Goal: Task Accomplishment & Management: Use online tool/utility

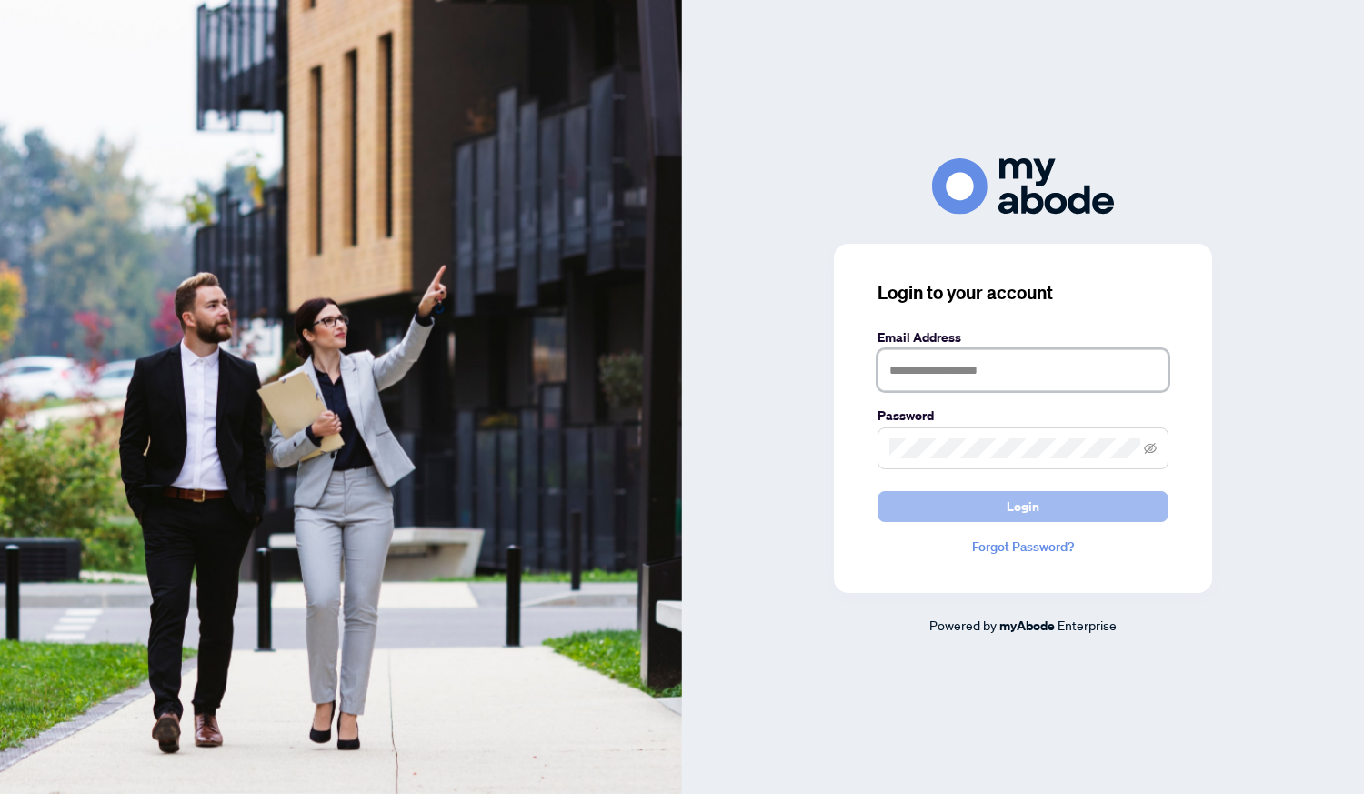
type input "**********"
click at [1100, 503] on button "Login" at bounding box center [1023, 506] width 291 height 31
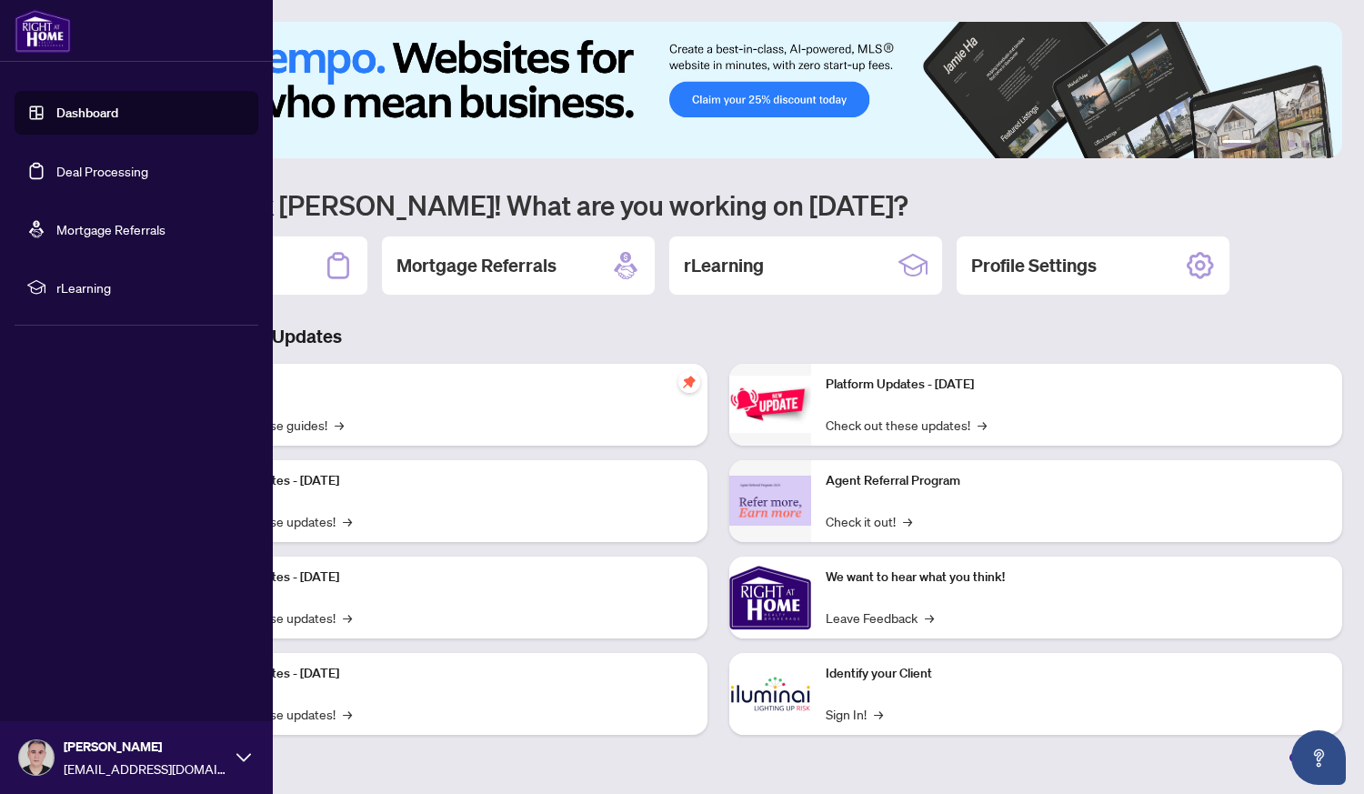
click at [108, 167] on link "Deal Processing" at bounding box center [102, 171] width 92 height 16
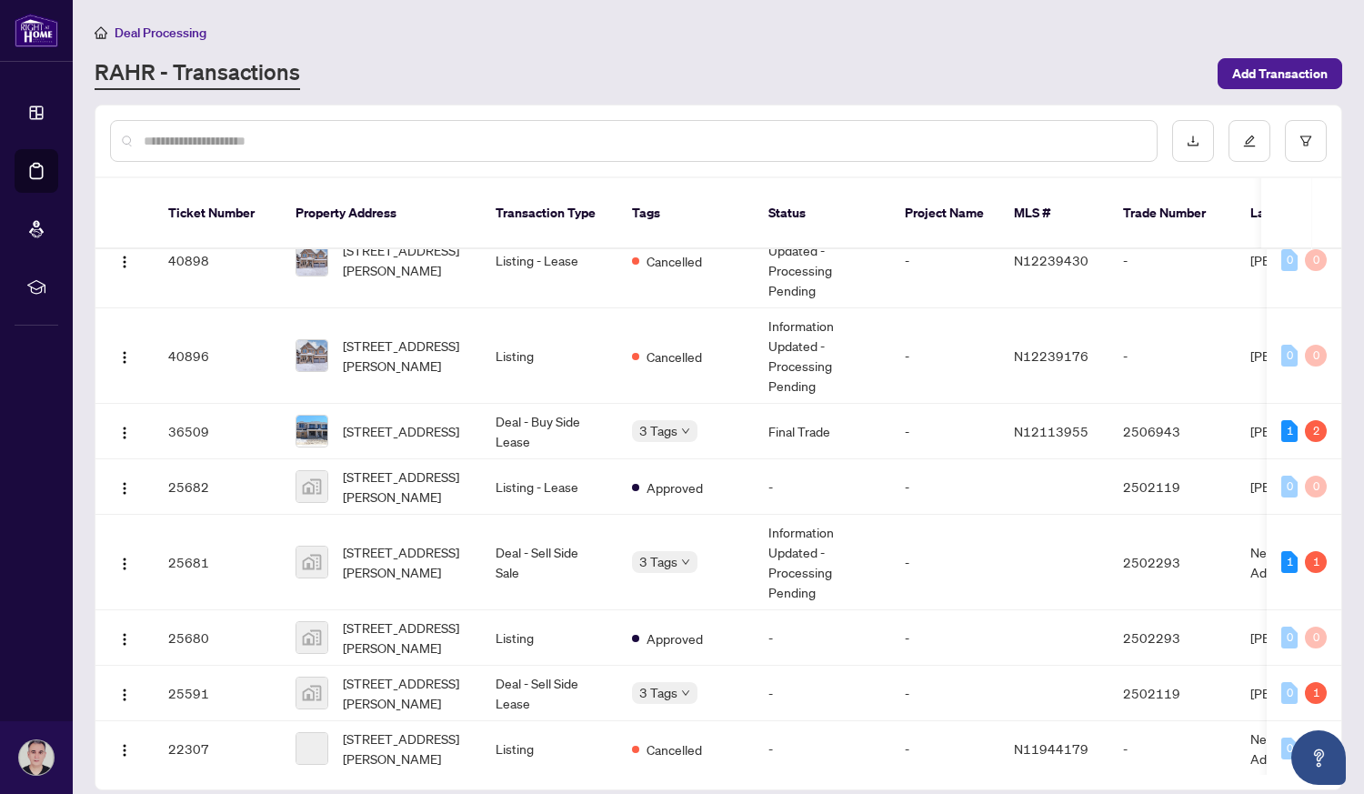
scroll to position [426, 0]
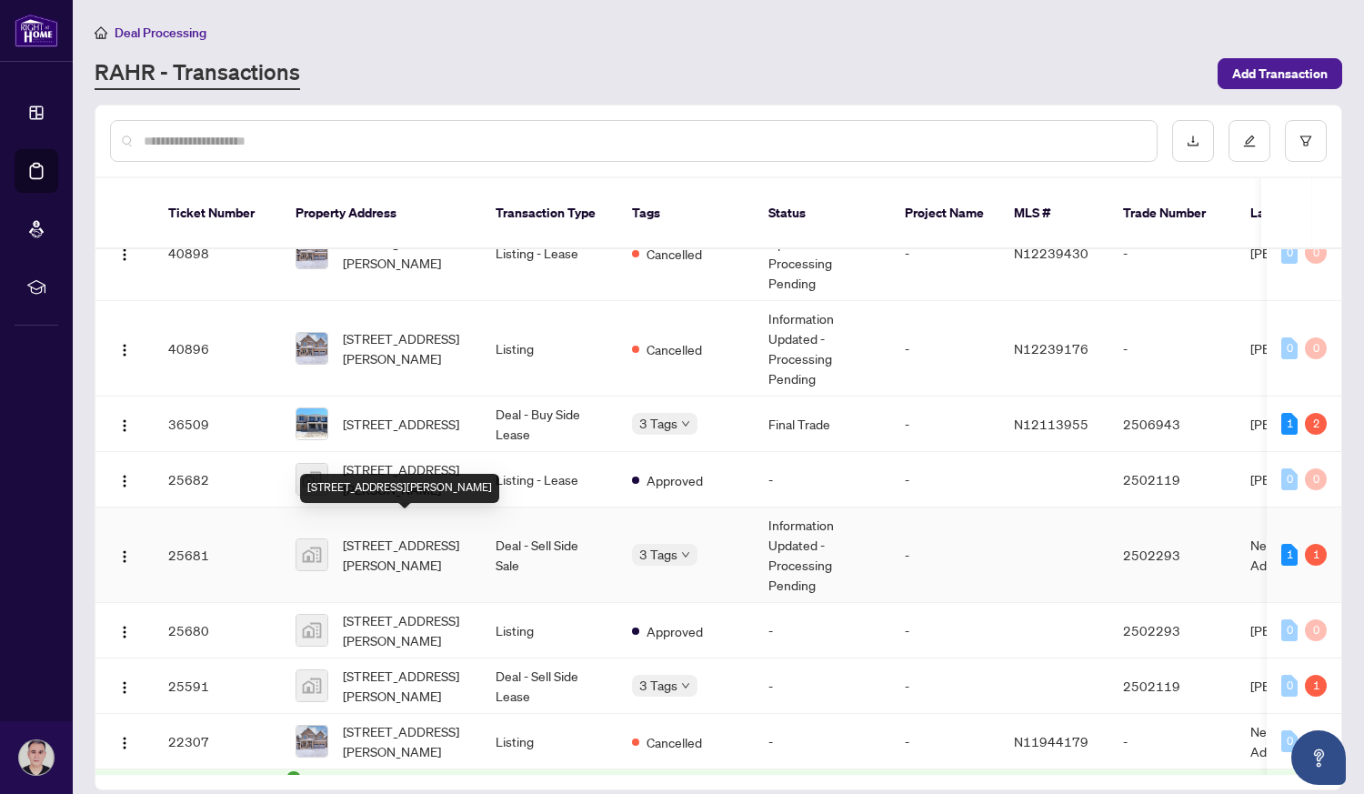
click at [389, 535] on span "[STREET_ADDRESS][PERSON_NAME]" at bounding box center [405, 555] width 124 height 40
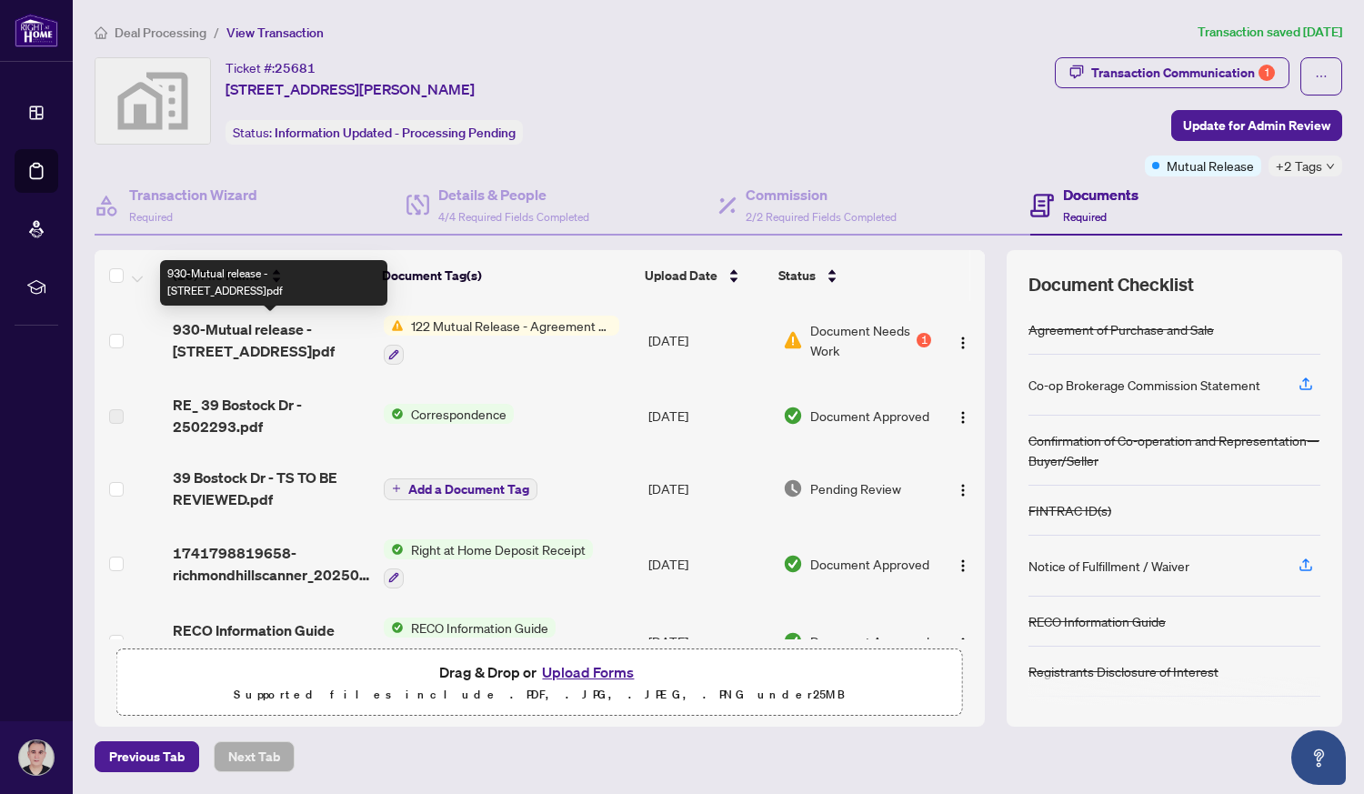
click at [268, 328] on span "930-Mutual release - [STREET_ADDRESS]pdf" at bounding box center [271, 340] width 196 height 44
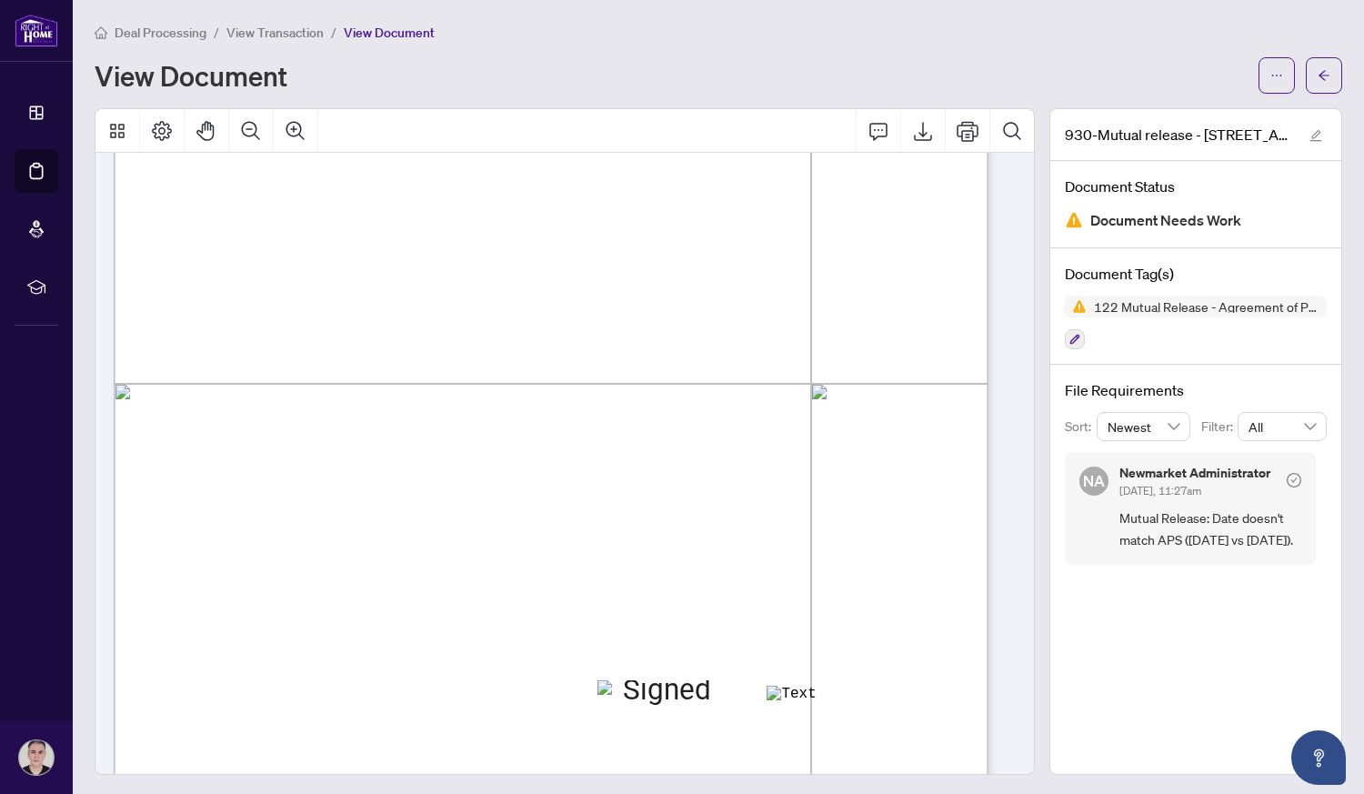
scroll to position [547, 0]
